Goal: Information Seeking & Learning: Find specific fact

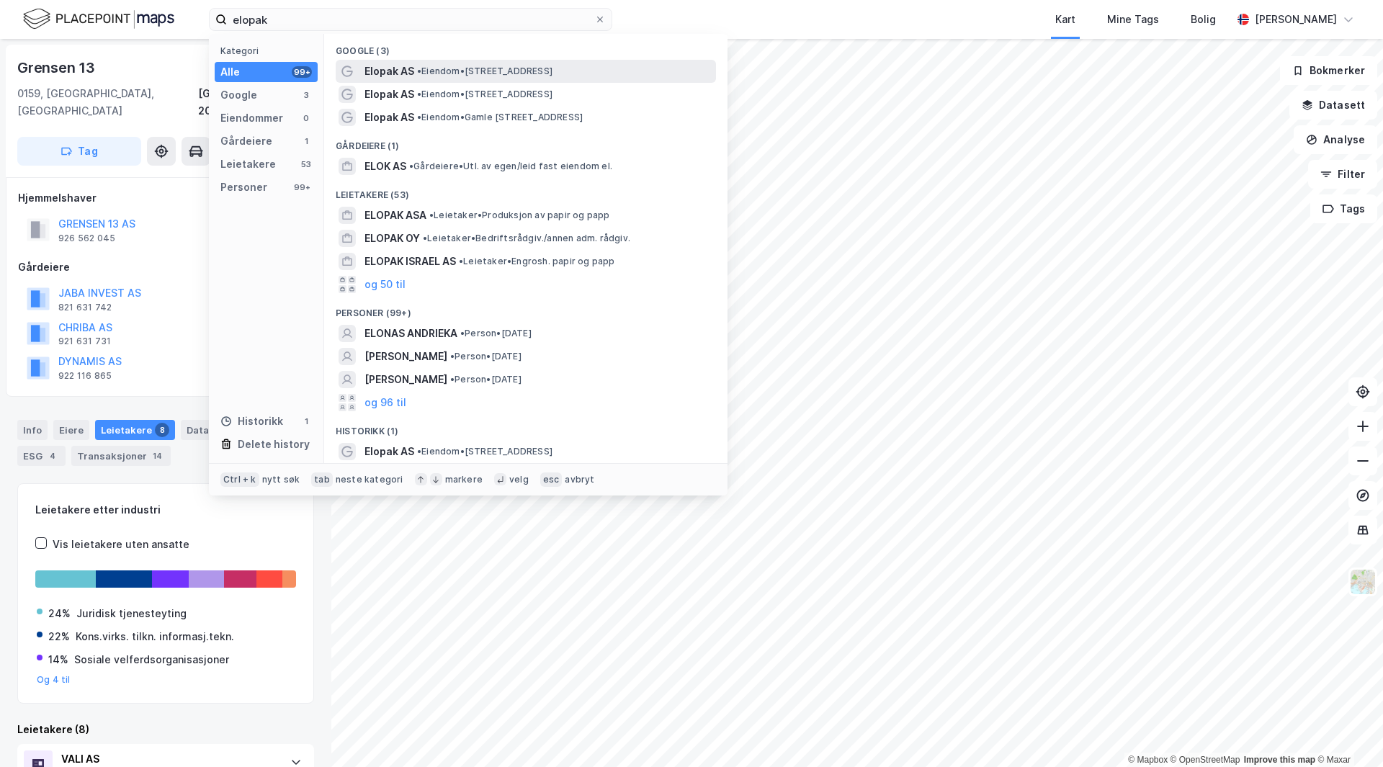
type input "elopak"
click at [429, 61] on div "Elopak AS • Eiendom • [STREET_ADDRESS]" at bounding box center [526, 71] width 380 height 23
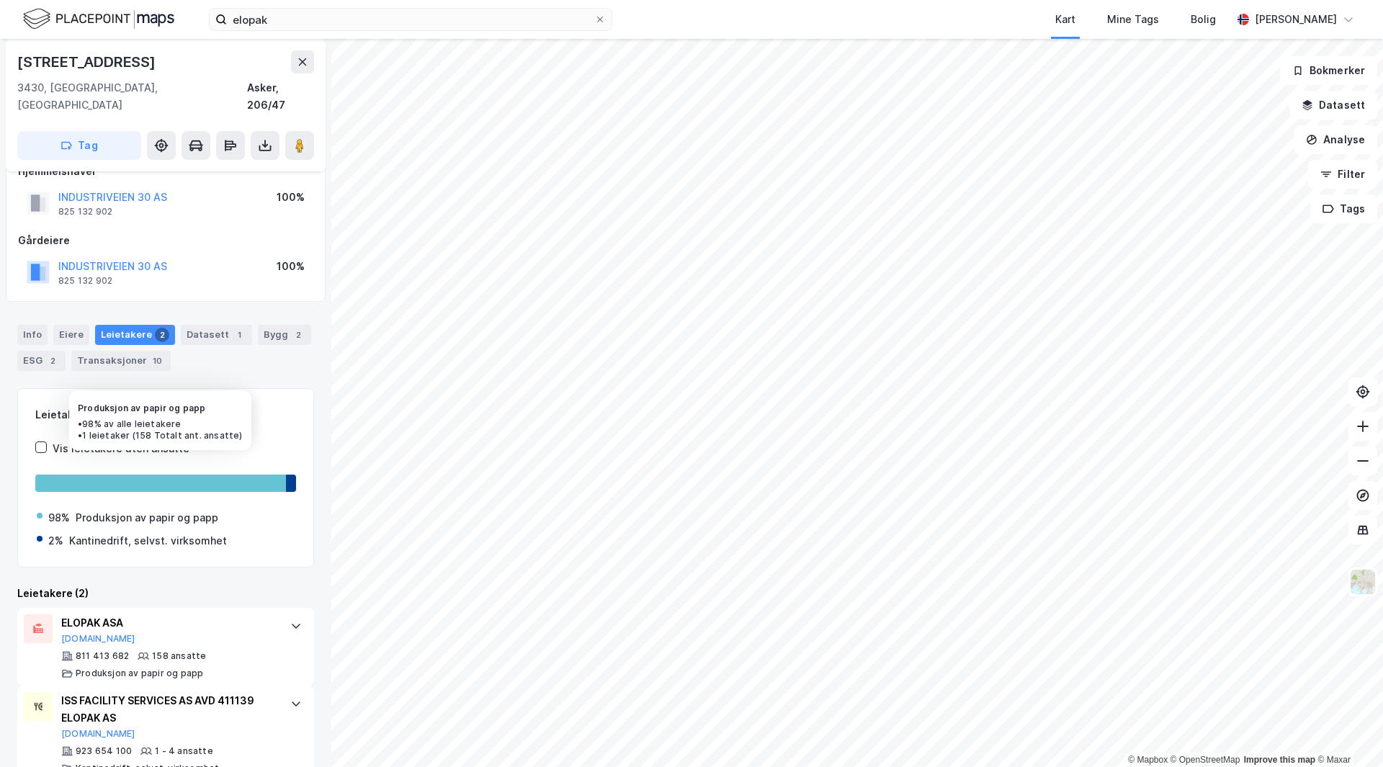
scroll to position [40, 0]
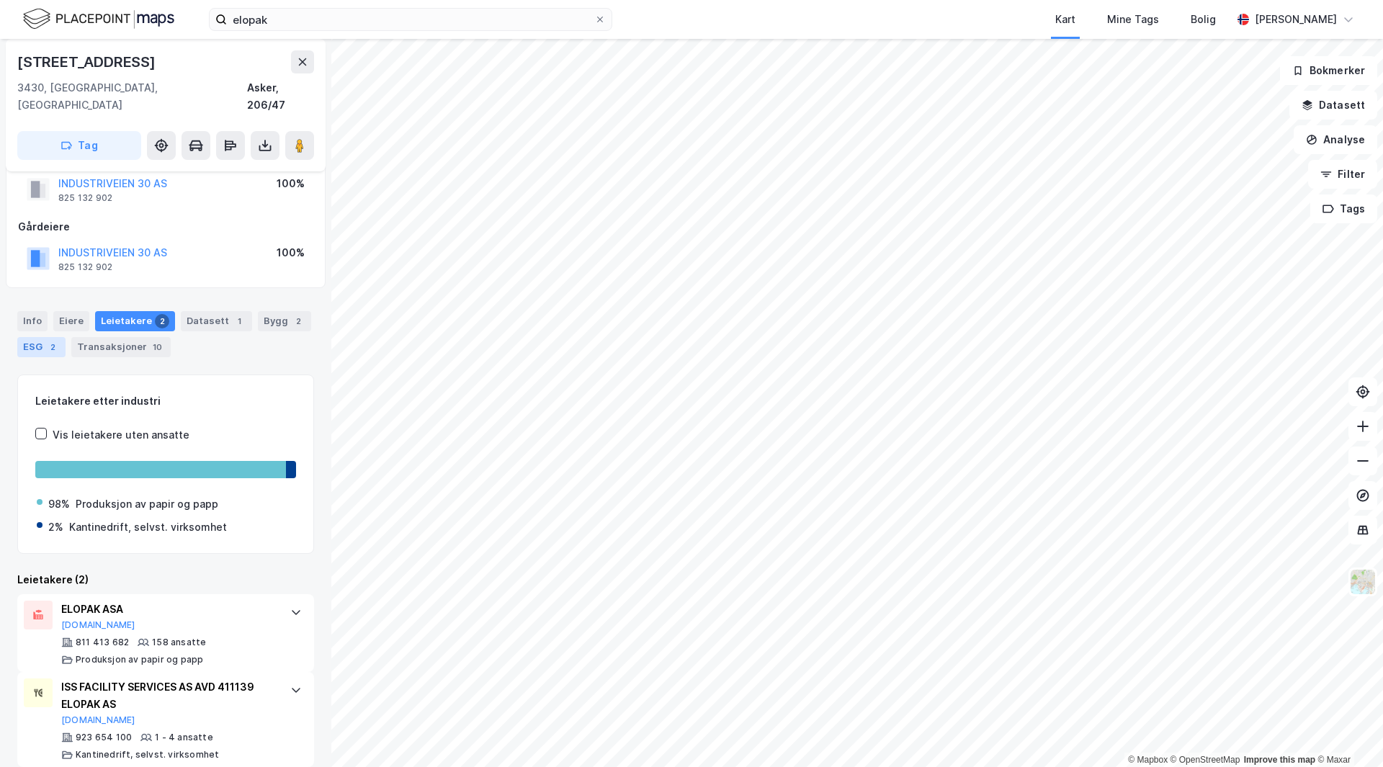
click at [45, 337] on div "ESG 2" at bounding box center [41, 347] width 48 height 20
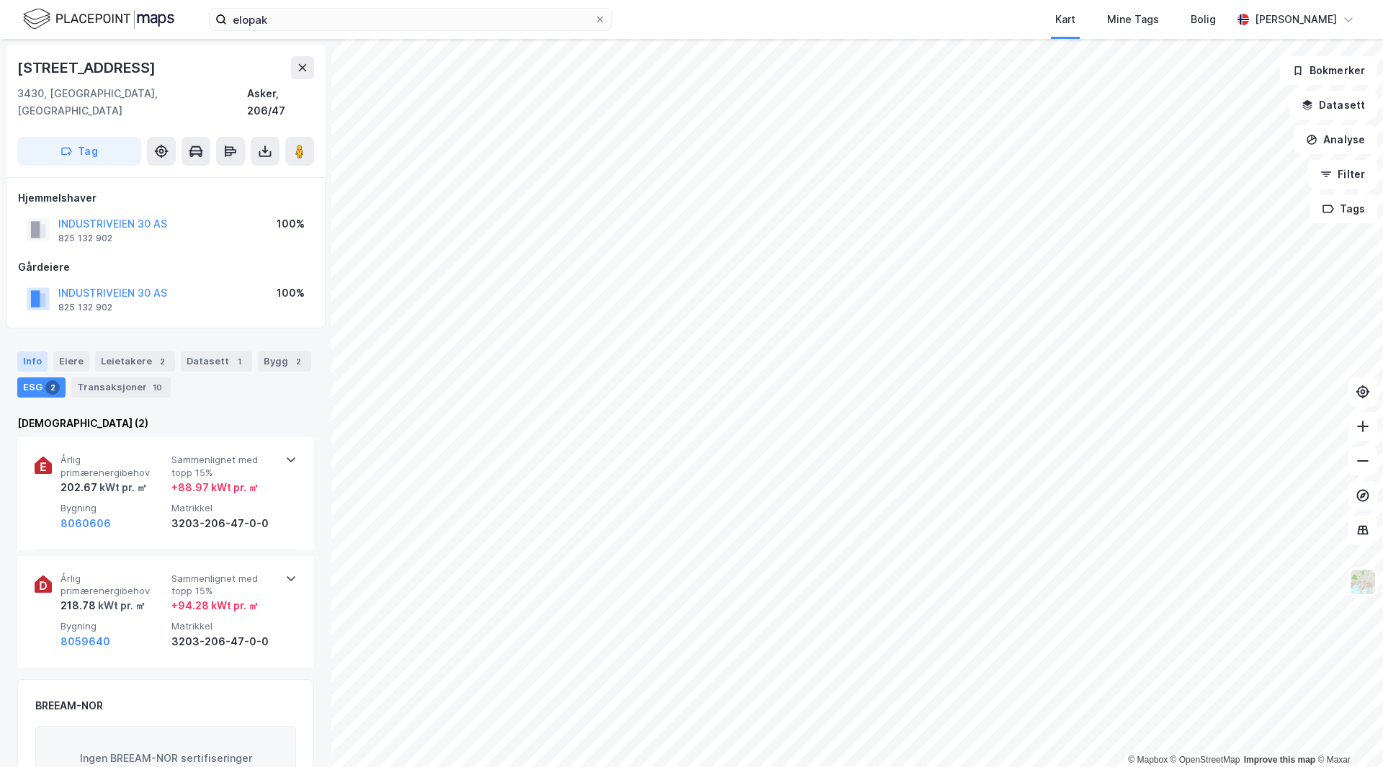
click at [40, 352] on div "Info" at bounding box center [32, 362] width 30 height 20
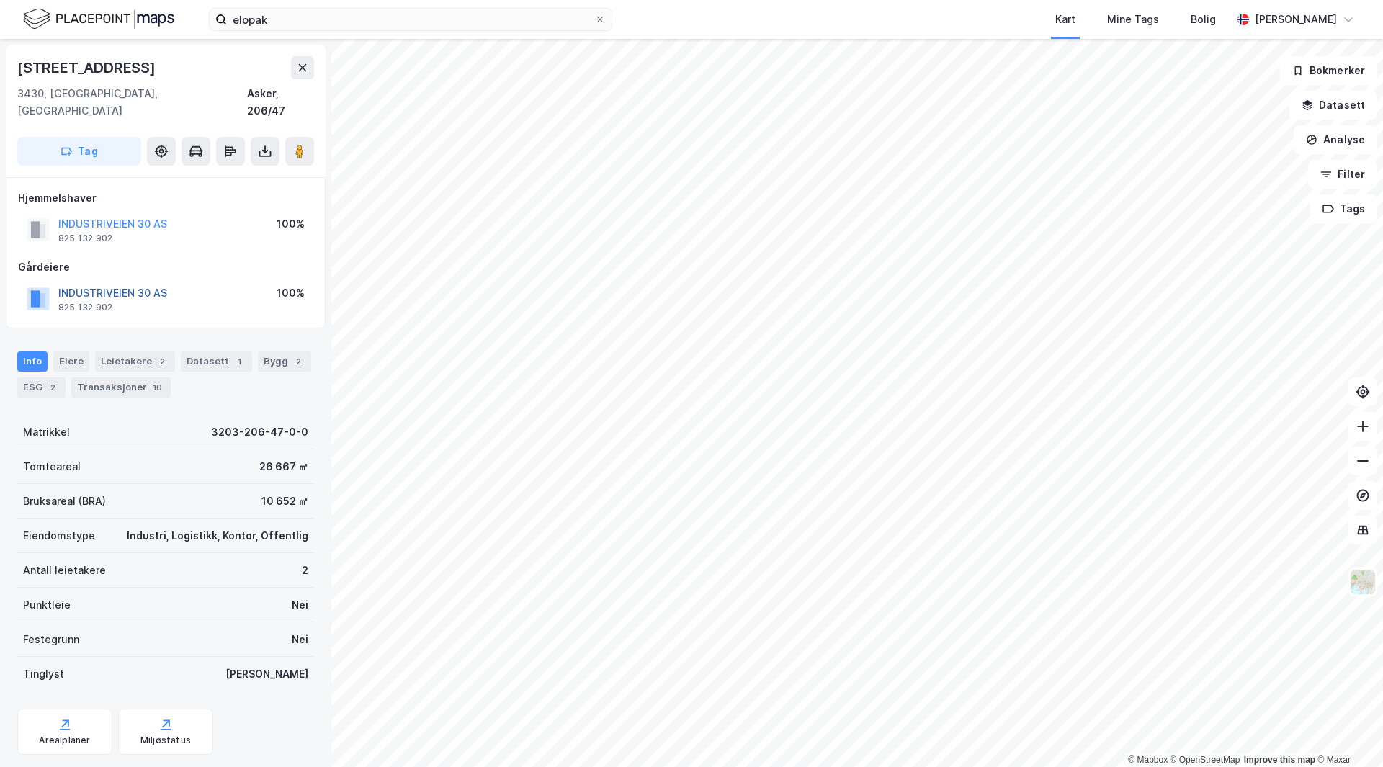
click at [0, 0] on button "INDUSTRIVEIEN 30 AS" at bounding box center [0, 0] width 0 height 0
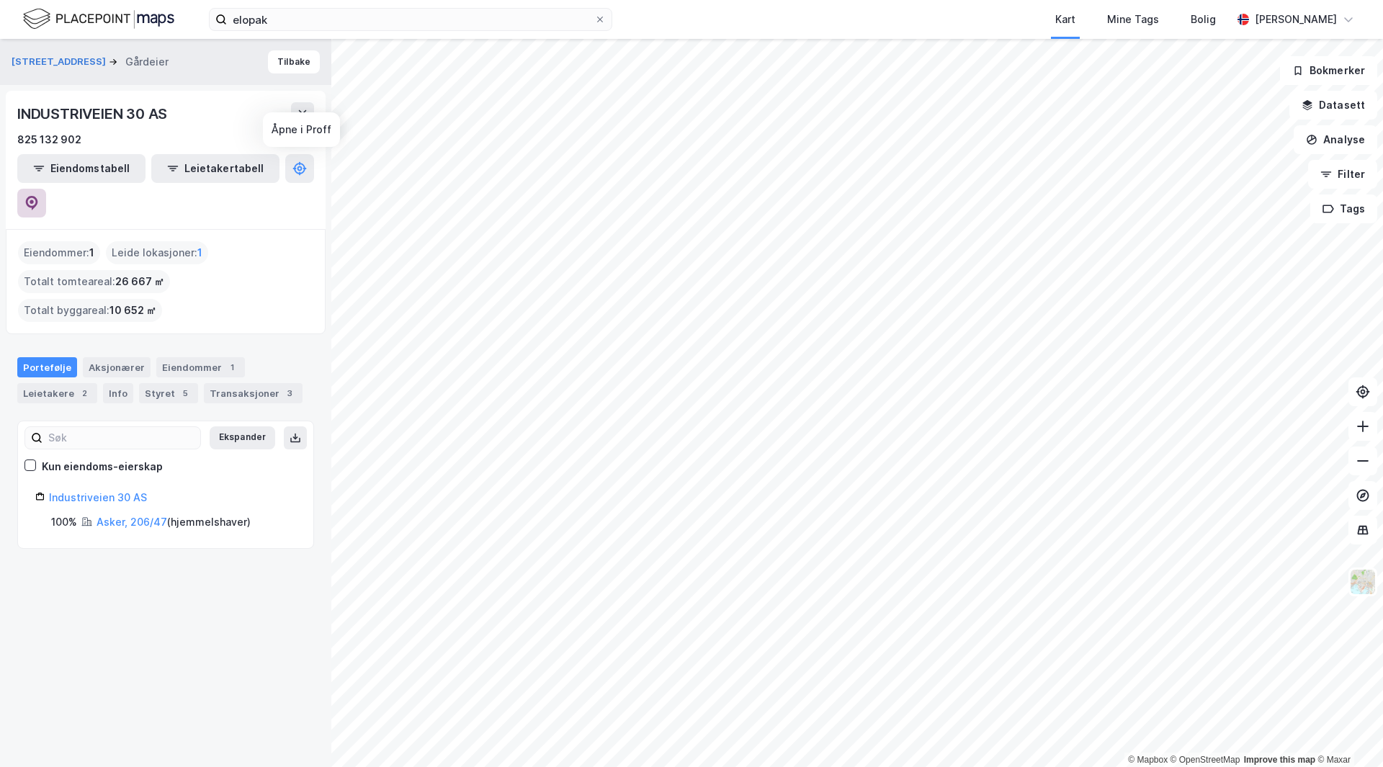
click at [46, 189] on button at bounding box center [31, 203] width 29 height 29
